Goal: Check status

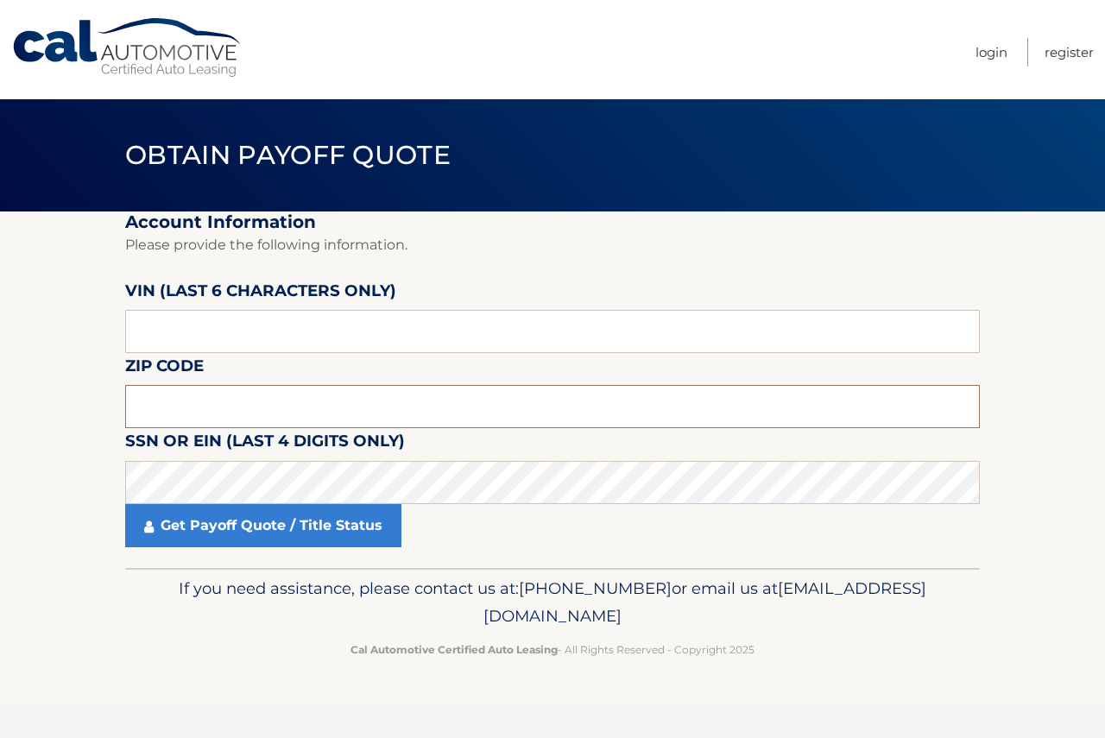
drag, startPoint x: 172, startPoint y: 416, endPoint x: 43, endPoint y: 401, distance: 129.5
click at [171, 416] on input "text" at bounding box center [552, 406] width 855 height 43
paste input "1371"
type input "1371"
click at [168, 336] on input "text" at bounding box center [552, 331] width 855 height 43
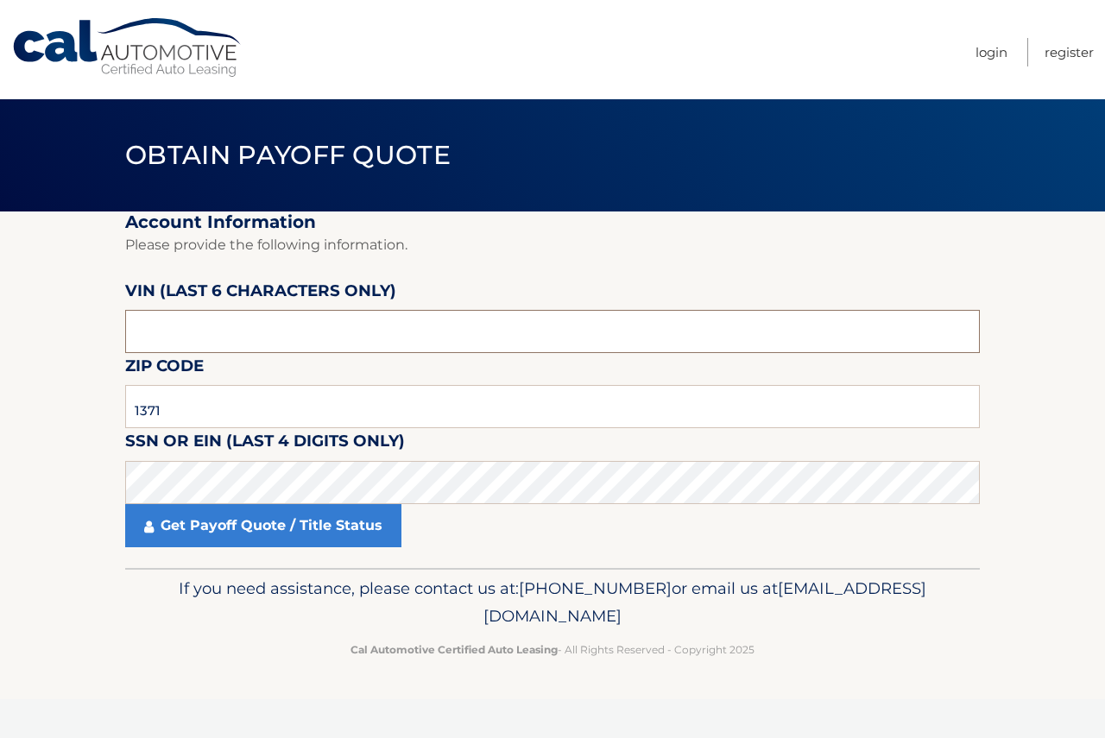
paste input "518790"
type input "518790"
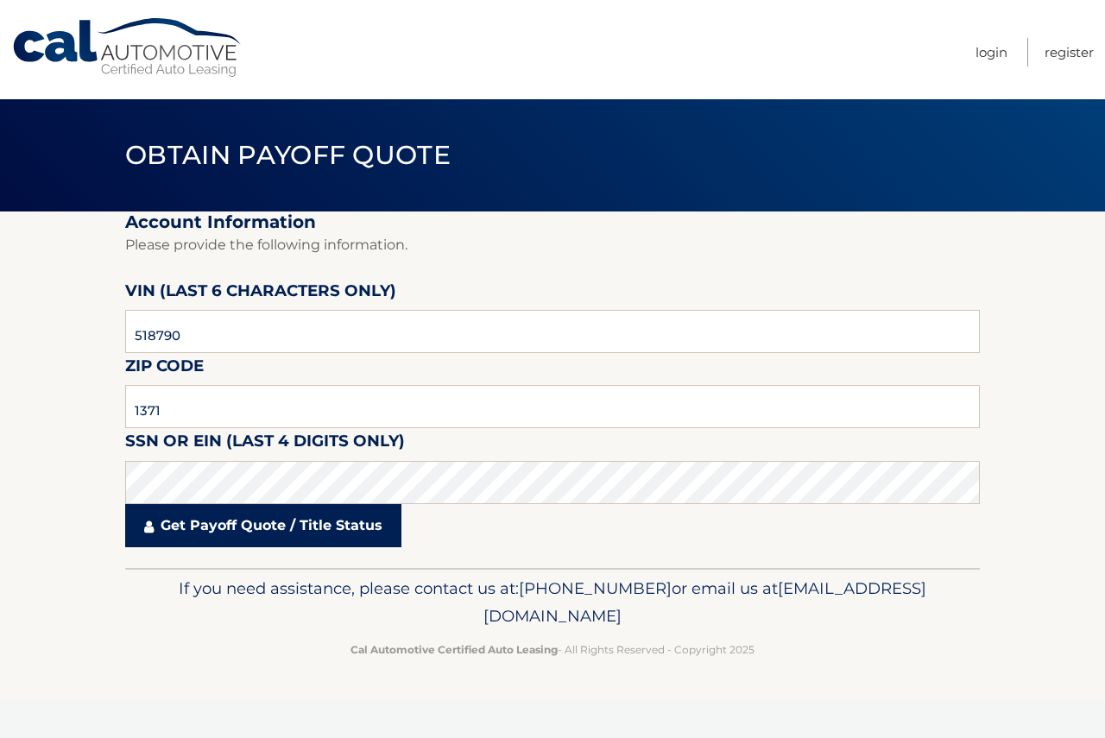
click at [286, 530] on link "Get Payoff Quote / Title Status" at bounding box center [263, 525] width 276 height 43
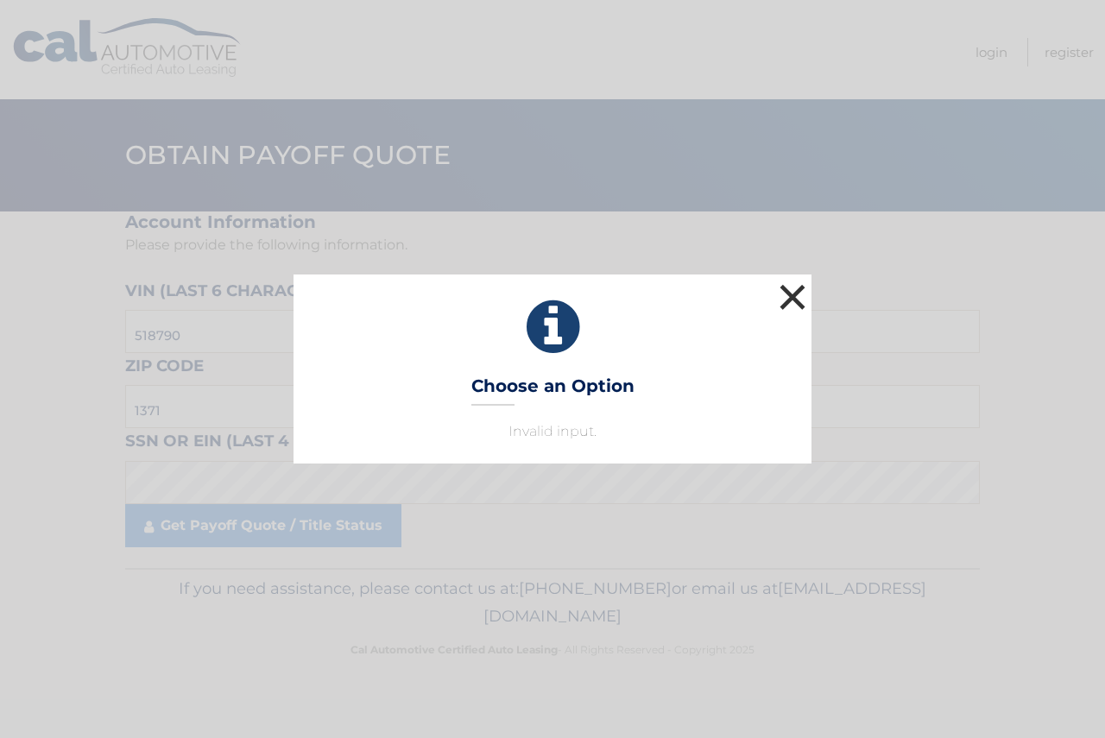
click at [798, 292] on button "×" at bounding box center [792, 297] width 35 height 35
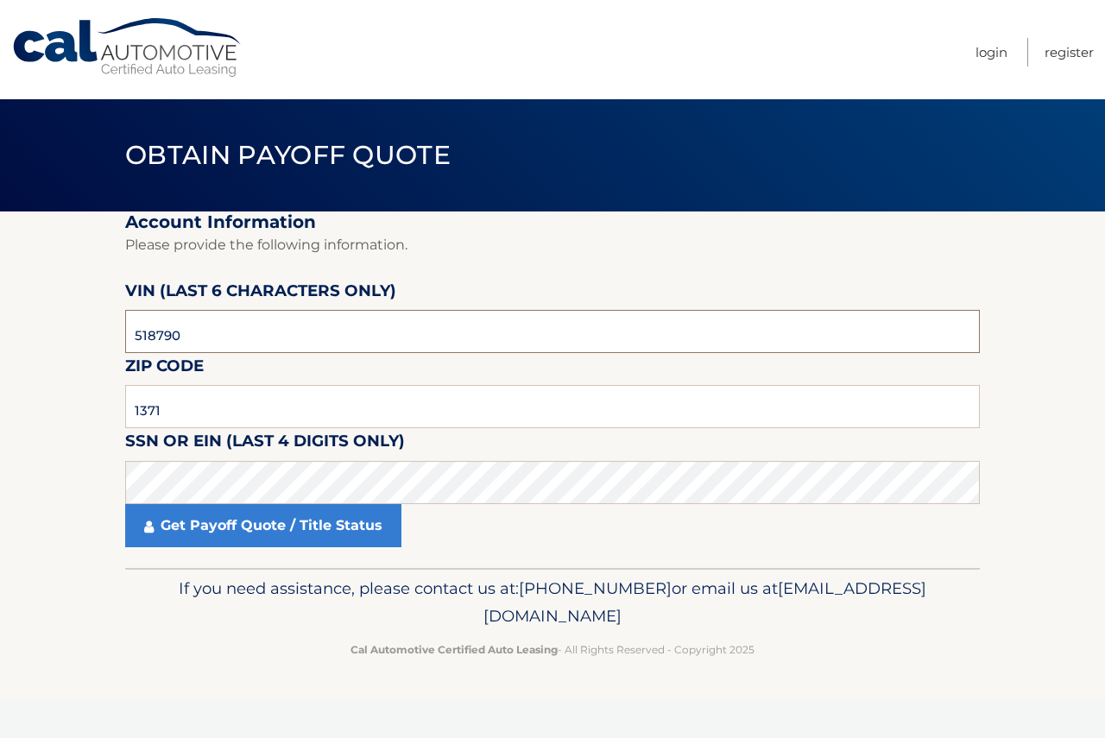
click at [164, 336] on input "518790" at bounding box center [552, 331] width 855 height 43
click at [163, 336] on input "518790" at bounding box center [552, 331] width 855 height 43
drag, startPoint x: 183, startPoint y: 411, endPoint x: 37, endPoint y: 409, distance: 145.9
click at [37, 409] on section "Account Information Please provide the following information. VIN (last 6 chara…" at bounding box center [552, 390] width 1105 height 357
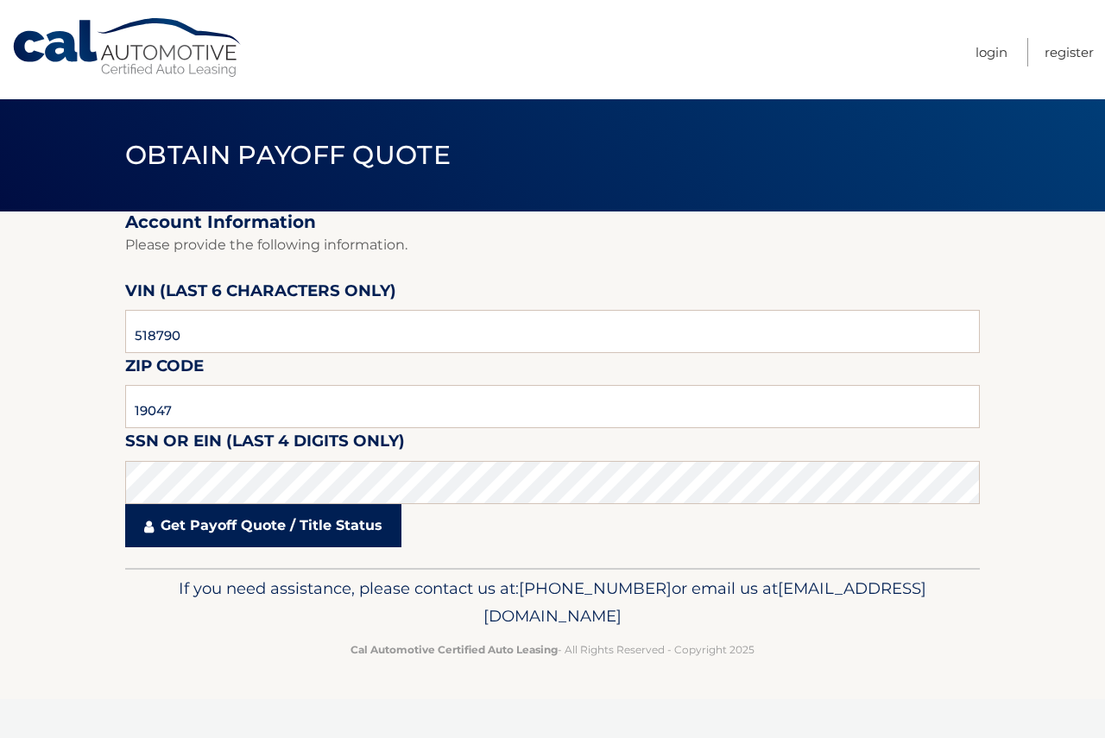
click at [251, 525] on link "Get Payoff Quote / Title Status" at bounding box center [263, 525] width 276 height 43
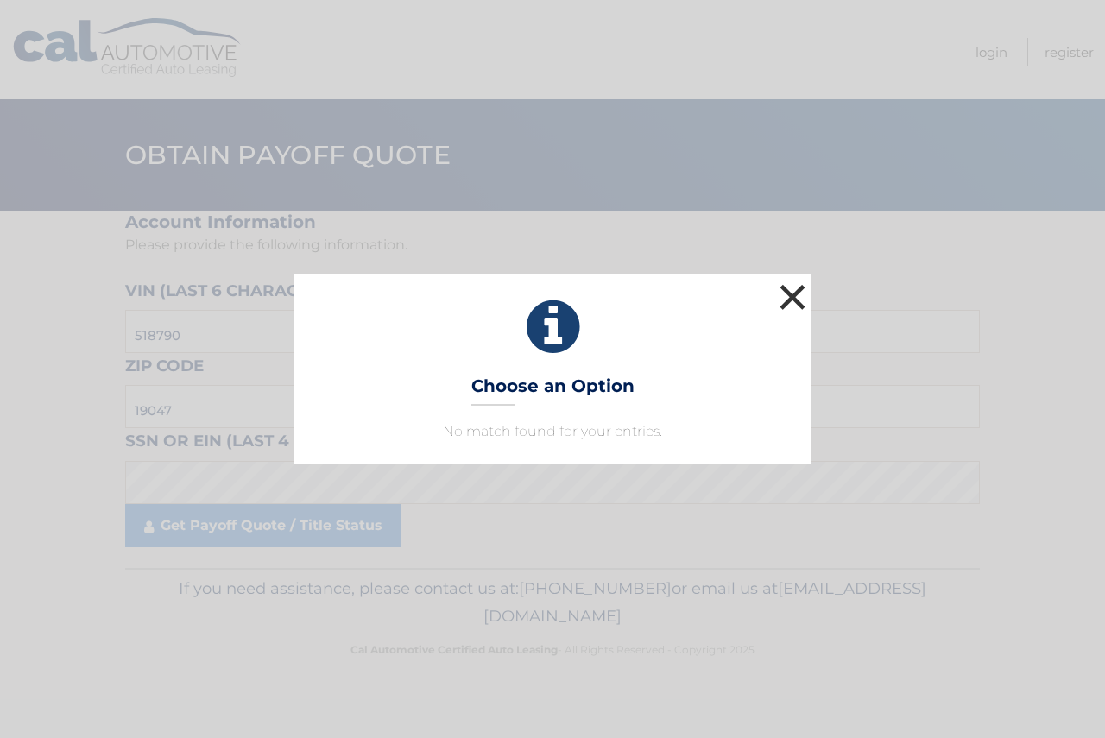
click at [786, 291] on button "×" at bounding box center [792, 297] width 35 height 35
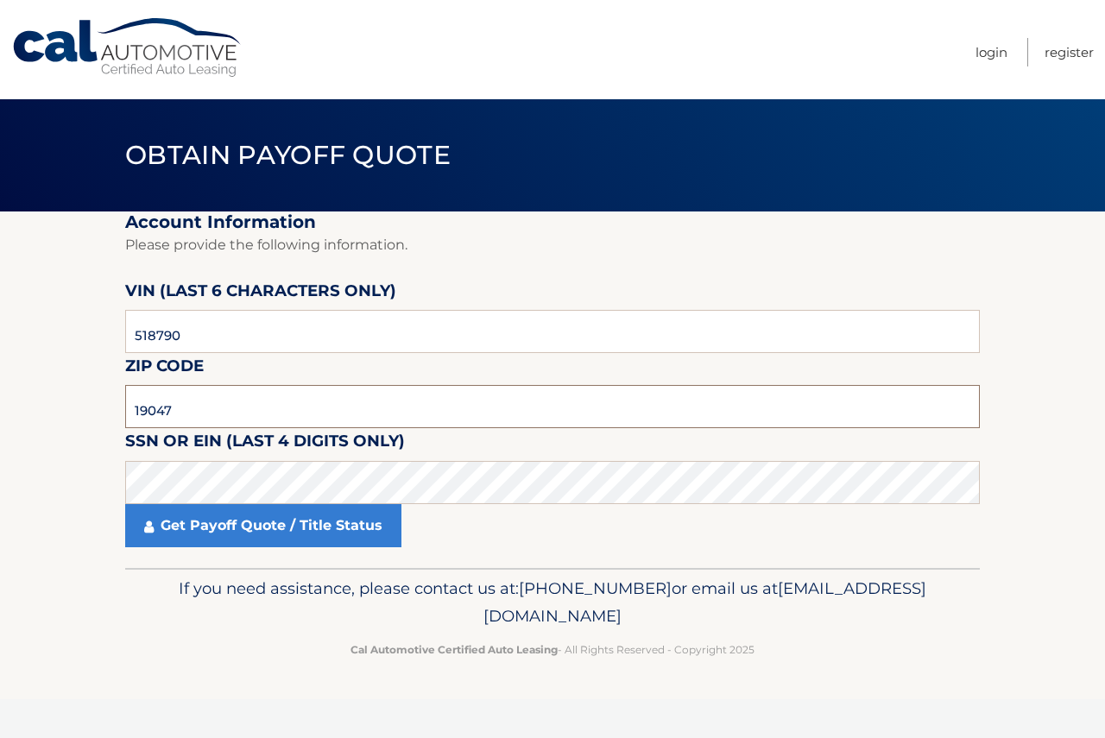
click at [156, 408] on input "19047" at bounding box center [552, 406] width 855 height 43
paste input "8940"
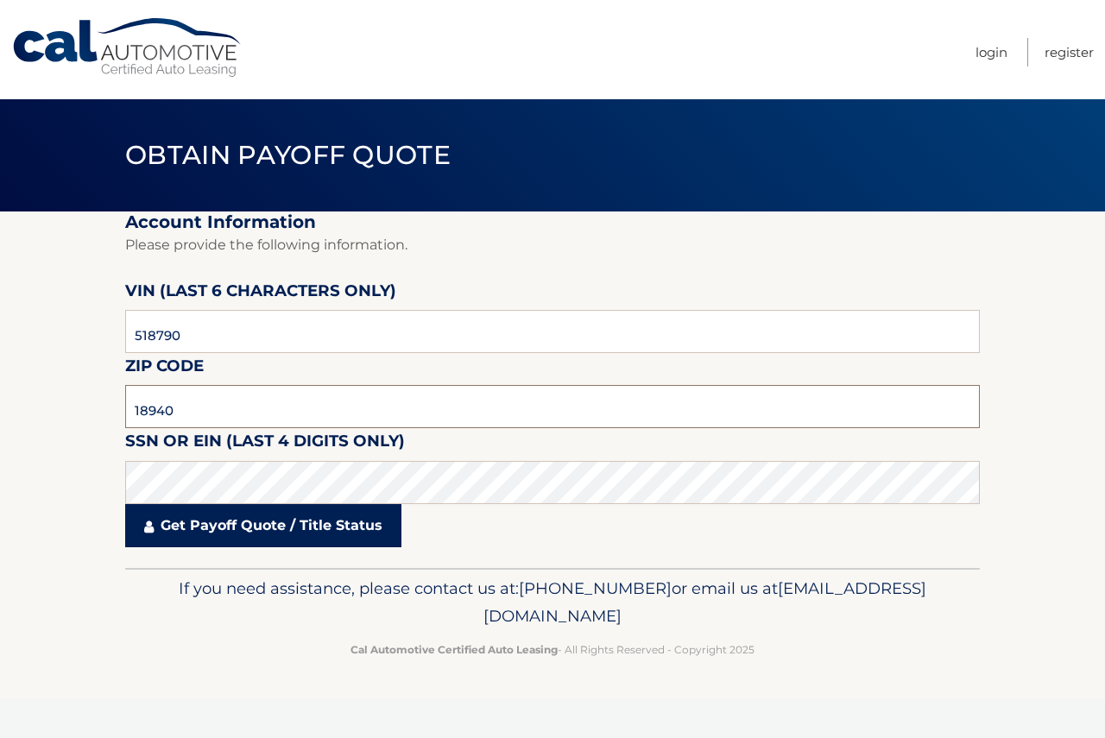
type input "18940"
click at [275, 525] on link "Get Payoff Quote / Title Status" at bounding box center [263, 525] width 276 height 43
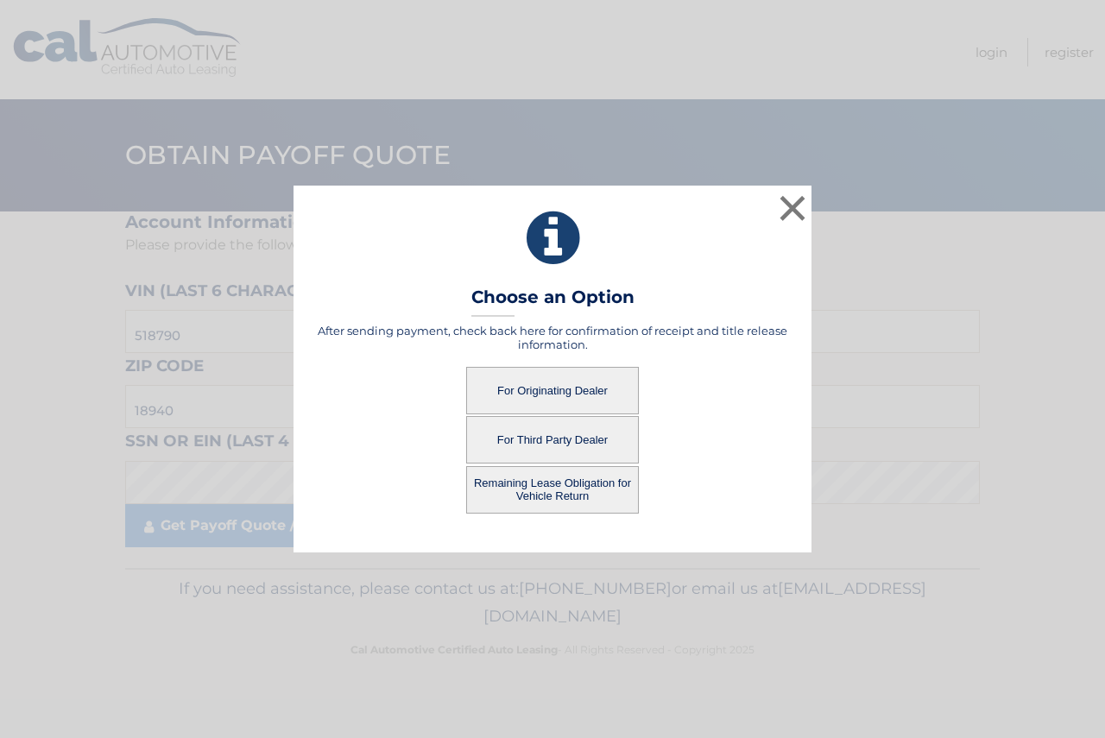
click at [563, 494] on button "Remaining Lease Obligation for Vehicle Return" at bounding box center [552, 489] width 173 height 47
click at [546, 483] on button "Remaining Lease Obligation for Vehicle Return" at bounding box center [552, 489] width 173 height 47
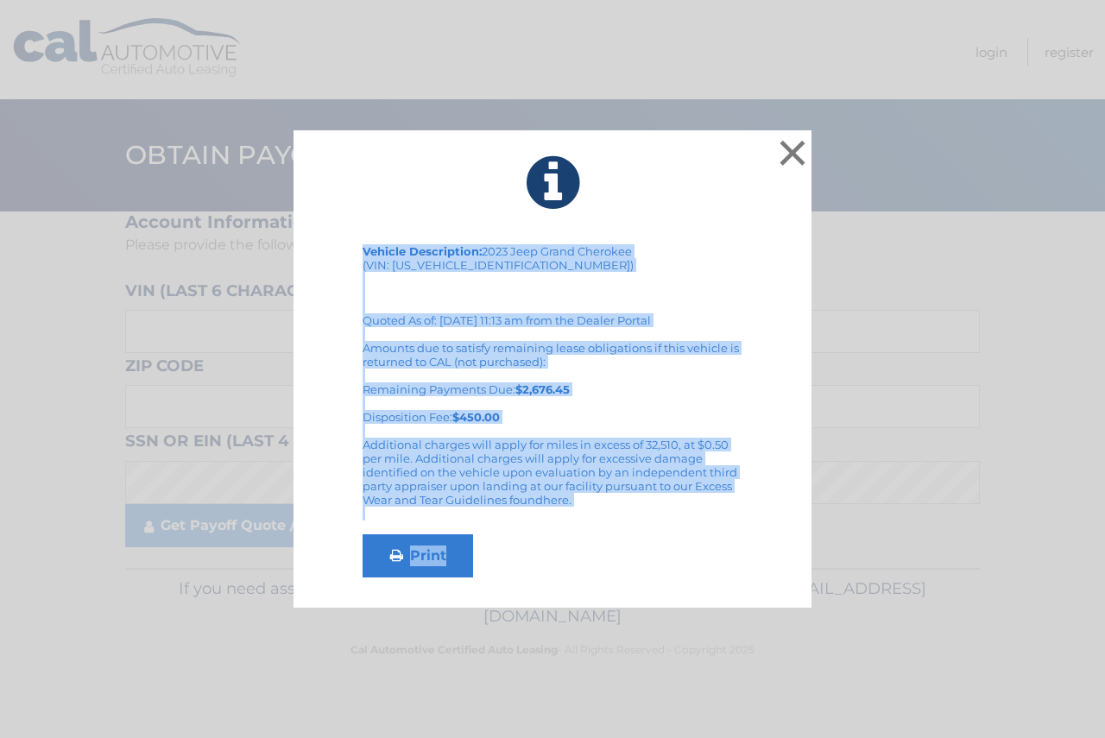
drag, startPoint x: 344, startPoint y: 156, endPoint x: 599, endPoint y: 581, distance: 495.3
click at [599, 581] on div "× Vehicle Description: 2023 Jeep Grand Cherokee (VIN: [US_VEHICLE_IDENTIFICATIO…" at bounding box center [553, 369] width 518 height 478
click at [440, 561] on link "Print" at bounding box center [418, 555] width 111 height 43
